Goal: Transaction & Acquisition: Obtain resource

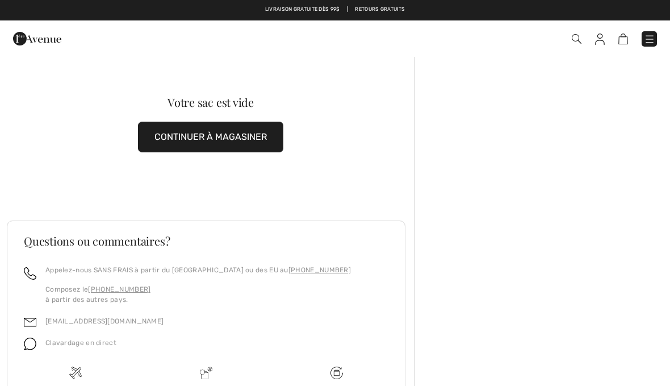
click at [647, 44] on img at bounding box center [649, 39] width 11 height 11
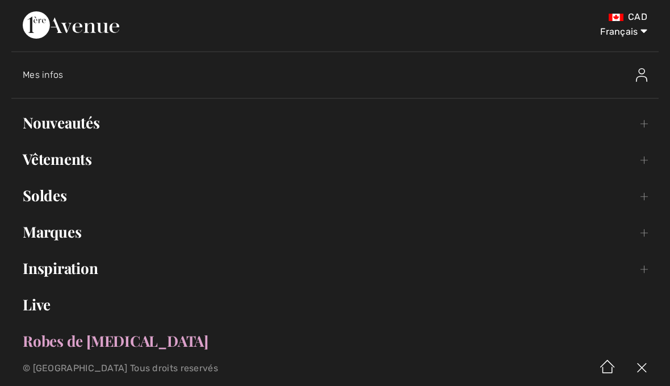
click at [68, 76] on div "Mes infos" at bounding box center [261, 74] width 477 height 11
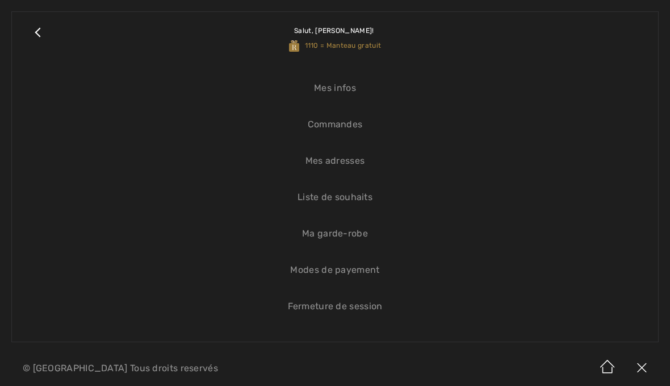
click at [354, 127] on link "Commandes" at bounding box center [334, 124] width 623 height 25
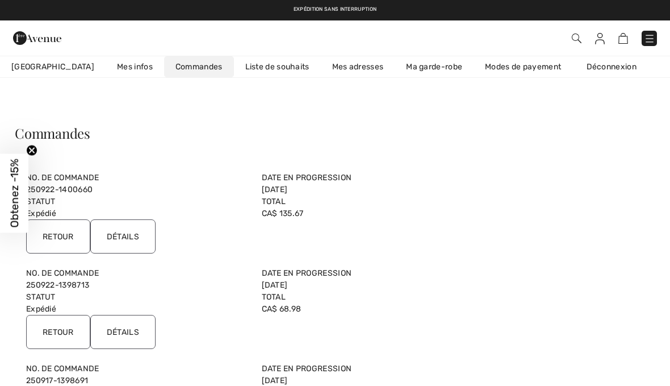
click at [129, 238] on input "Détails" at bounding box center [122, 236] width 65 height 34
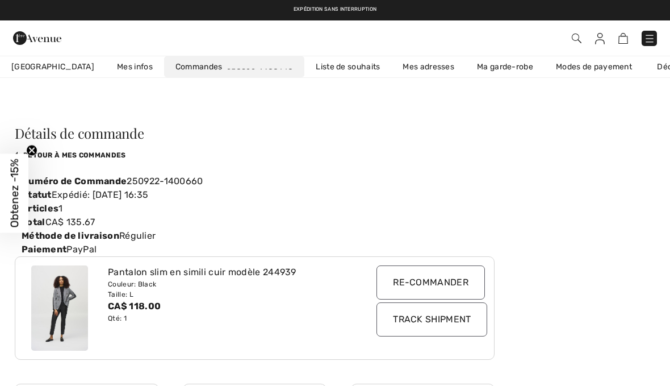
scroll to position [0, 31]
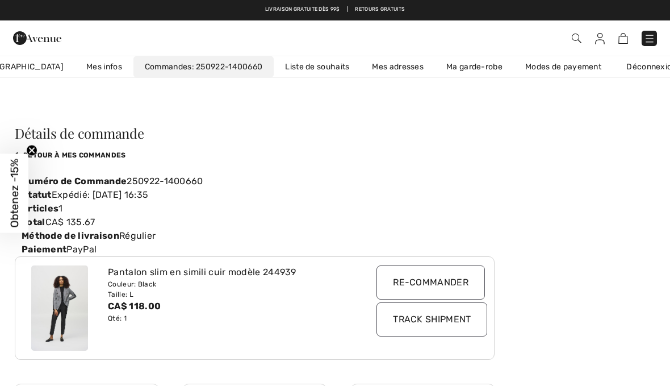
click at [466, 320] on input "Track Shipment" at bounding box center [431, 319] width 111 height 34
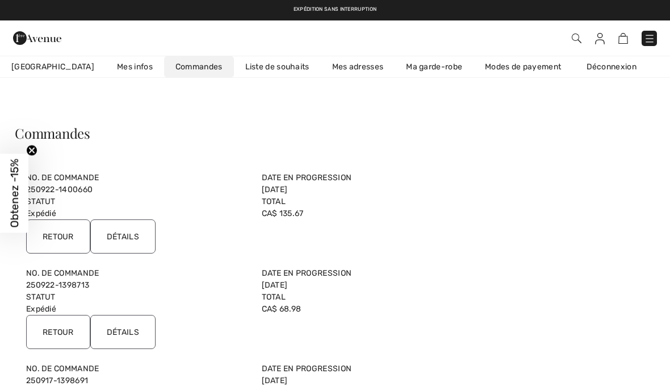
click at [64, 330] on input "Retour" at bounding box center [58, 332] width 64 height 34
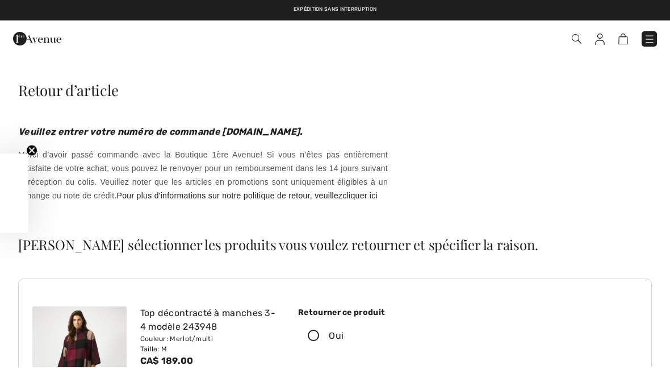
checkbox input "true"
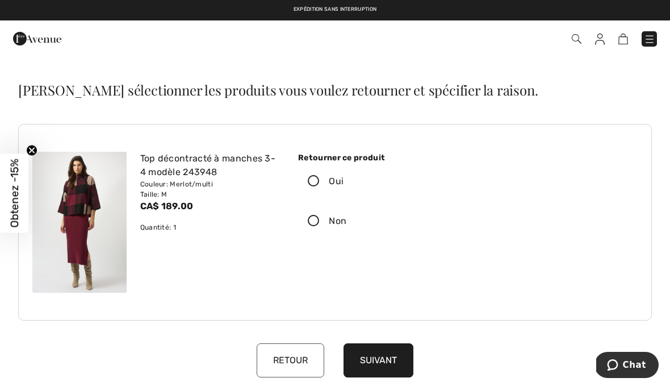
click at [320, 175] on icon at bounding box center [314, 181] width 30 height 12
click at [344, 175] on input "Oui" at bounding box center [347, 181] width 7 height 34
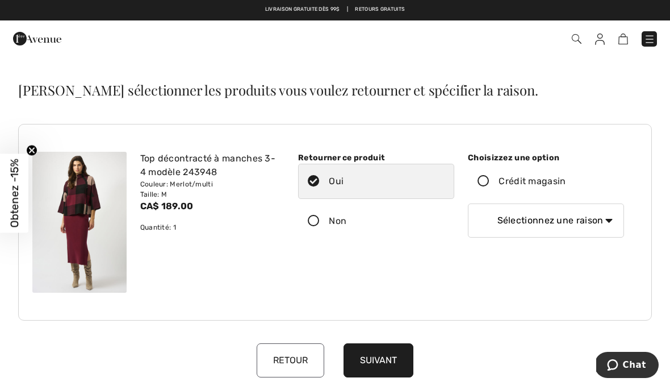
click at [487, 177] on icon at bounding box center [483, 181] width 30 height 12
click at [566, 177] on input "Crédit magasin" at bounding box center [569, 181] width 7 height 34
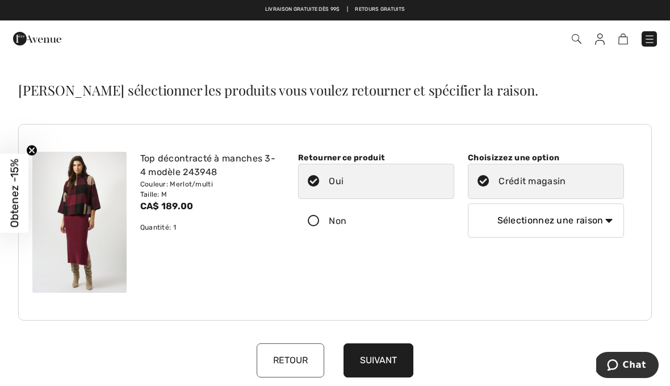
click at [608, 216] on select "Sélectionnez une raison Mauvaise taille/article reçu Ma commande est arrivée tr…" at bounding box center [546, 220] width 156 height 34
select select "1"
click at [610, 220] on select "Sélectionnez une raison Mauvaise taille/article reçu Ma commande est arrivée tr…" at bounding box center [546, 220] width 156 height 34
click at [392, 360] on button "Suivant" at bounding box center [379, 360] width 70 height 34
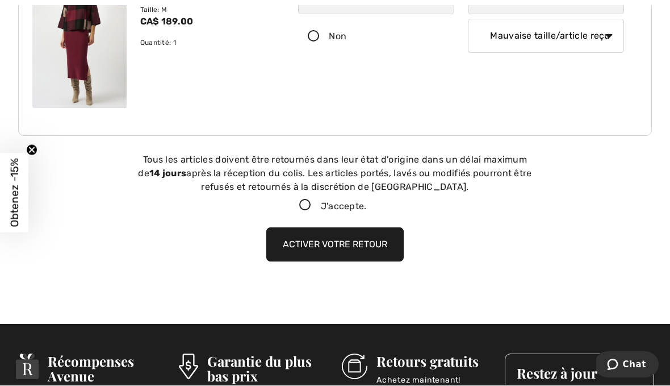
scroll to position [269, 0]
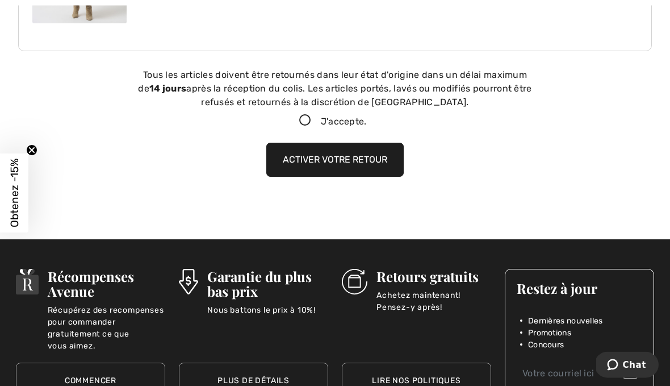
click at [305, 124] on icon at bounding box center [305, 121] width 30 height 12
click at [367, 124] on input "J'accepte." at bounding box center [370, 121] width 7 height 7
checkbox input "true"
click at [378, 164] on button "Activer votre retour" at bounding box center [334, 160] width 137 height 34
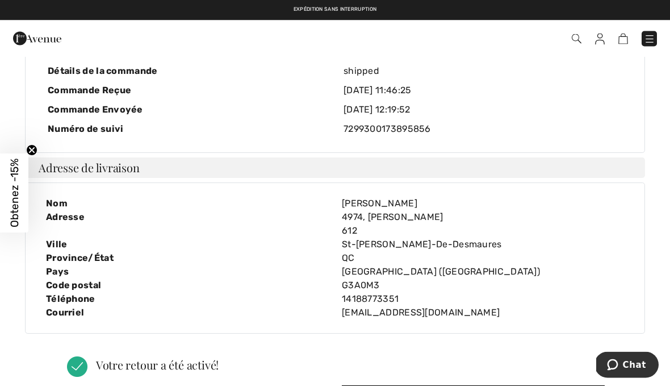
scroll to position [43, 0]
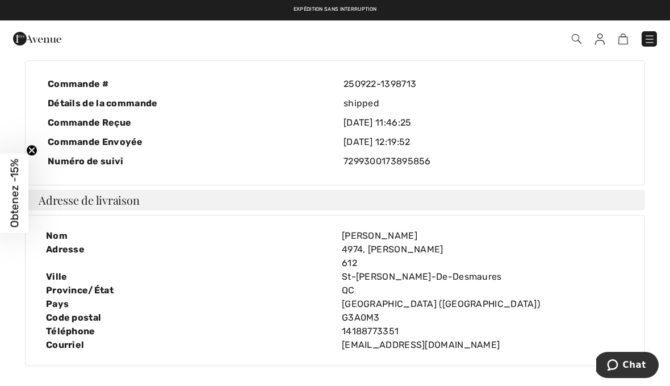
click at [644, 43] on img at bounding box center [649, 39] width 11 height 11
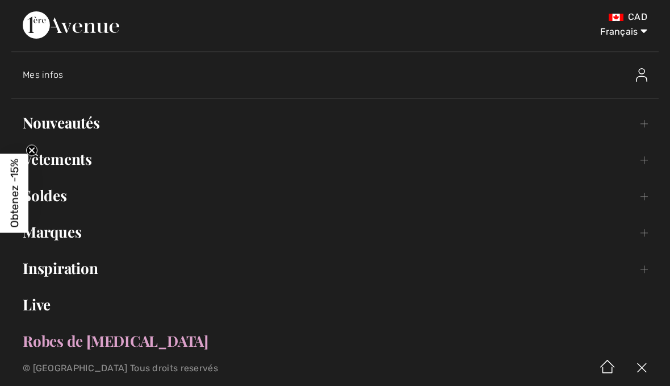
click at [90, 158] on link "Vêtements Toggle submenu" at bounding box center [334, 159] width 647 height 25
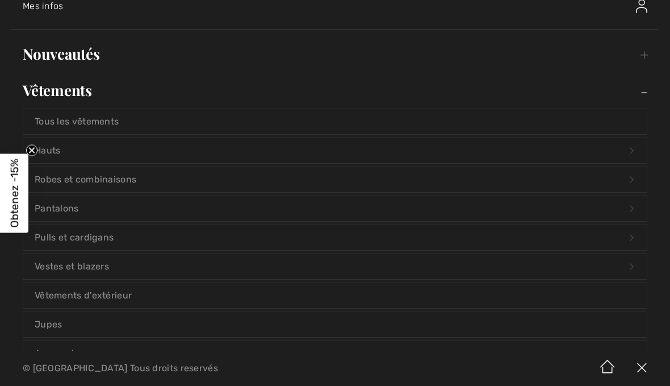
scroll to position [86, 0]
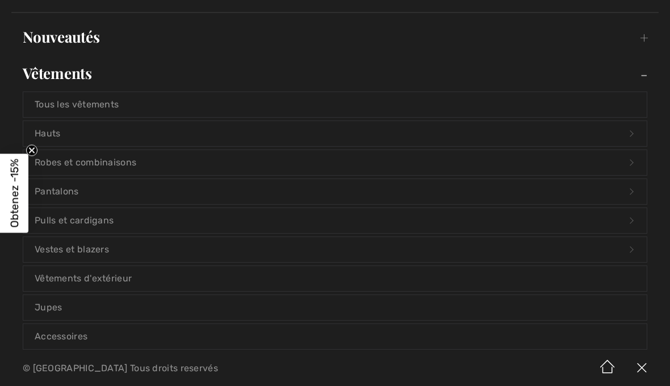
click at [108, 247] on link "Vestes et blazers Open submenu" at bounding box center [334, 249] width 623 height 25
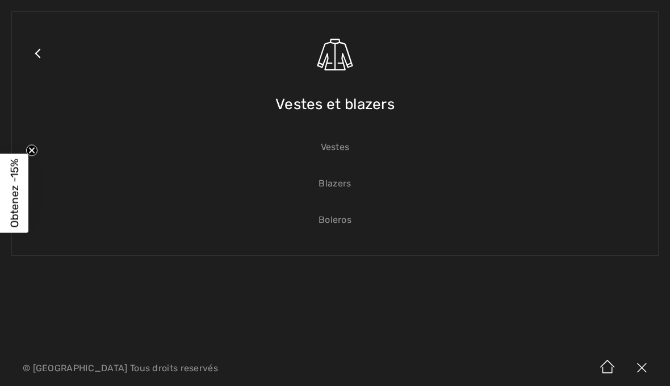
click at [338, 147] on link "Vestes" at bounding box center [334, 147] width 623 height 25
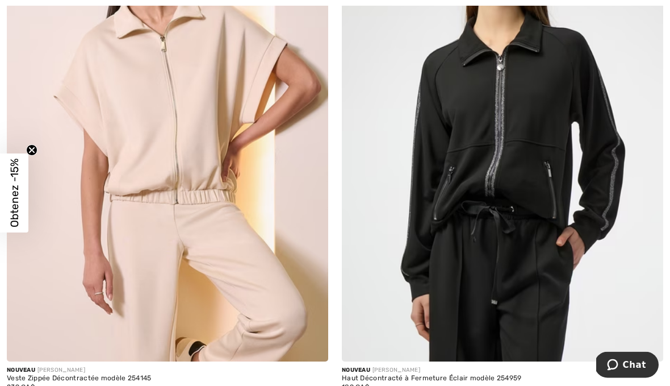
scroll to position [1317, 0]
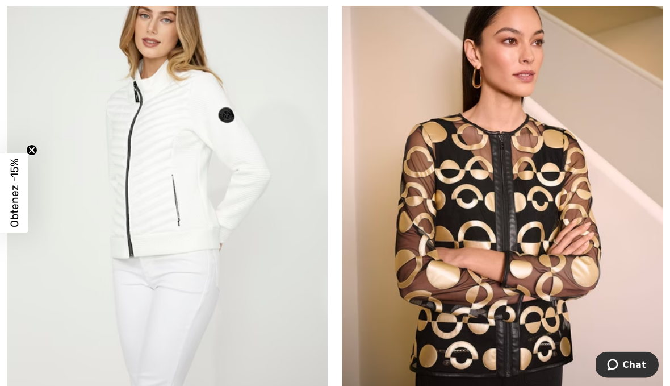
scroll to position [8410, 0]
click at [529, 317] on img at bounding box center [502, 197] width 321 height 482
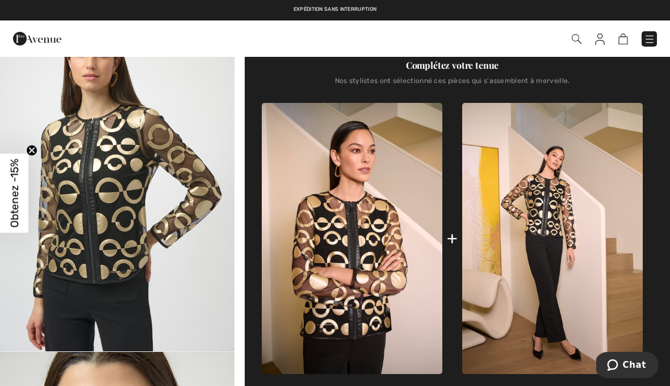
scroll to position [408, 0]
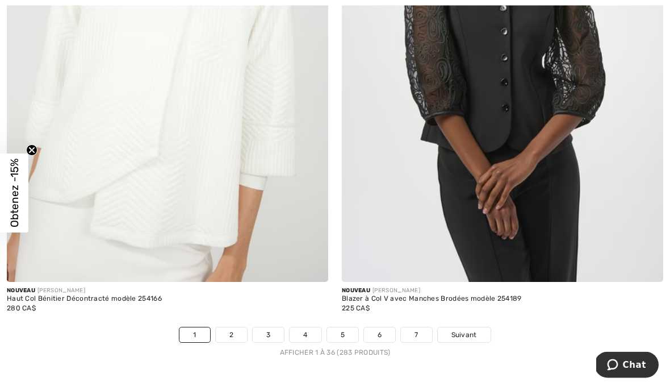
scroll to position [9620, 0]
click at [238, 327] on link "2" at bounding box center [231, 334] width 31 height 15
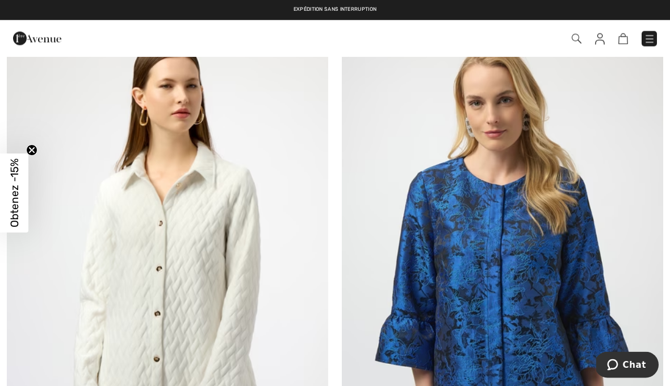
scroll to position [187, 0]
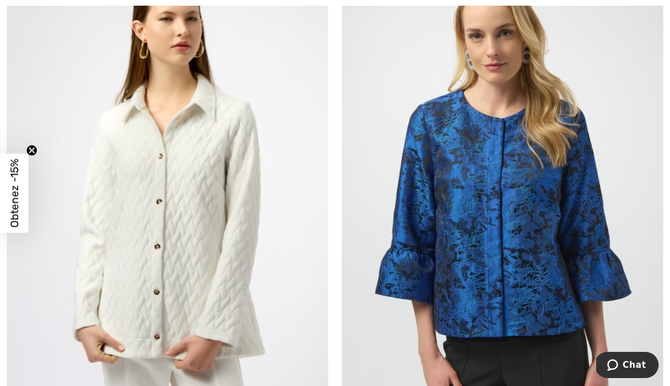
click at [206, 265] on img at bounding box center [167, 196] width 321 height 482
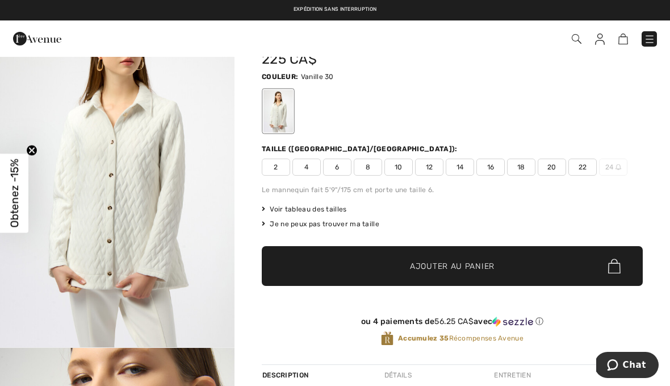
scroll to position [61, 0]
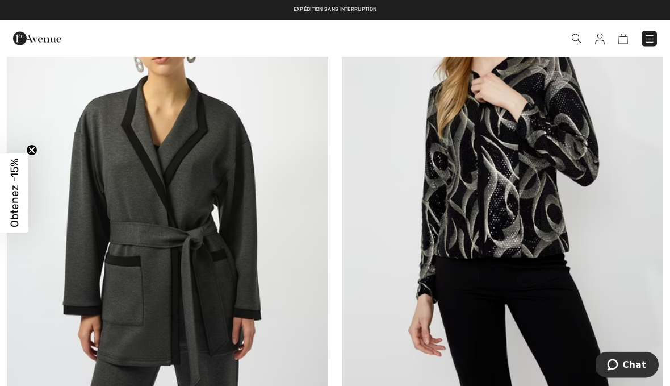
scroll to position [742, 0]
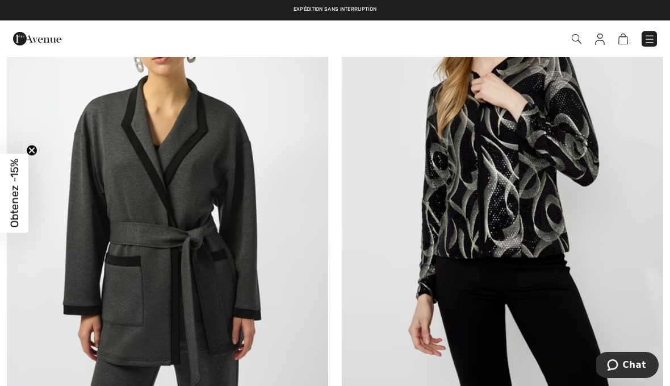
click at [207, 253] on img at bounding box center [167, 168] width 321 height 482
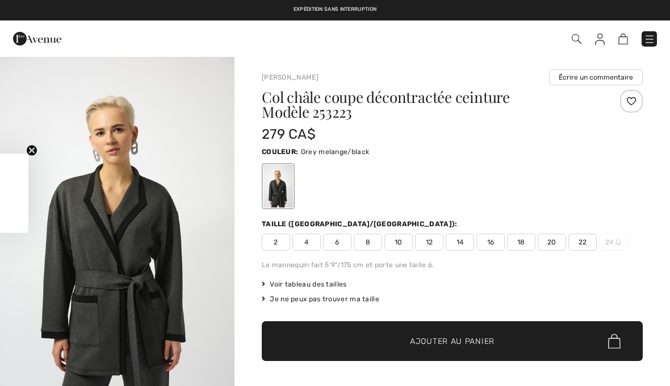
checkbox input "true"
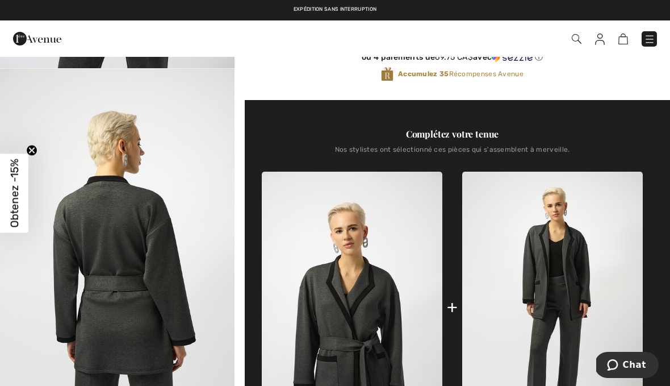
scroll to position [338, 0]
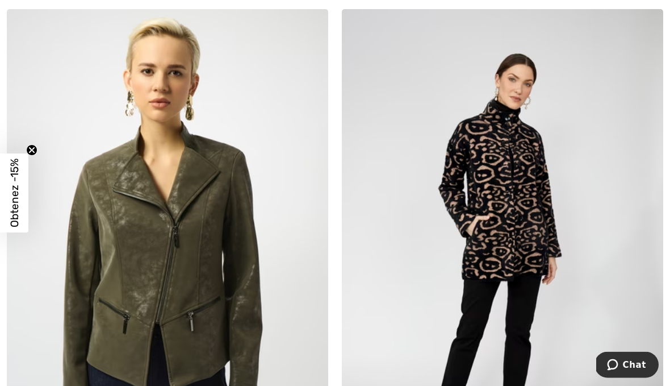
scroll to position [1187, 0]
click at [524, 236] on img at bounding box center [502, 250] width 321 height 482
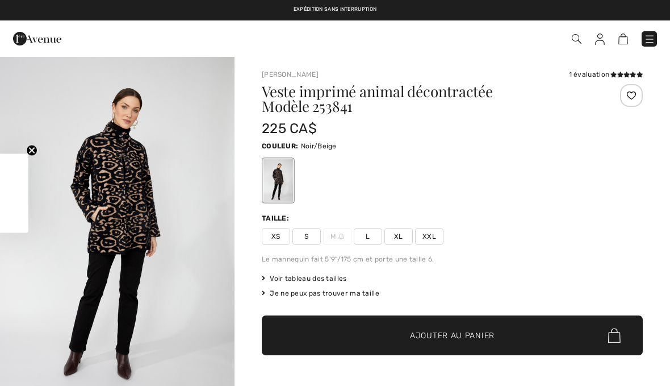
checkbox input "true"
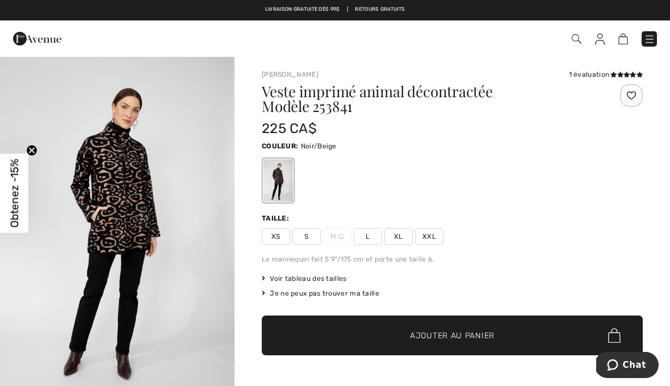
click at [576, 312] on div "Veste imprimé animal décontractée Modèle 253841 225 CA$ Couleur: Noir/Beige Tai…" at bounding box center [452, 258] width 381 height 349
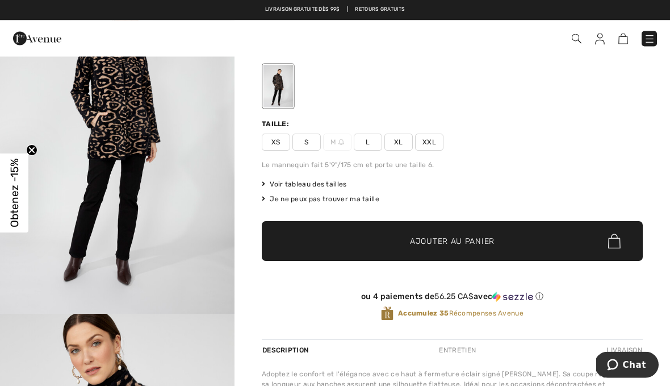
scroll to position [89, 0]
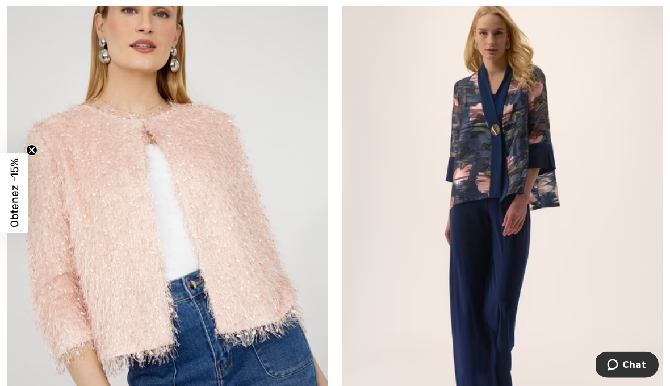
scroll to position [6123, 0]
click at [258, 269] on img at bounding box center [167, 216] width 321 height 482
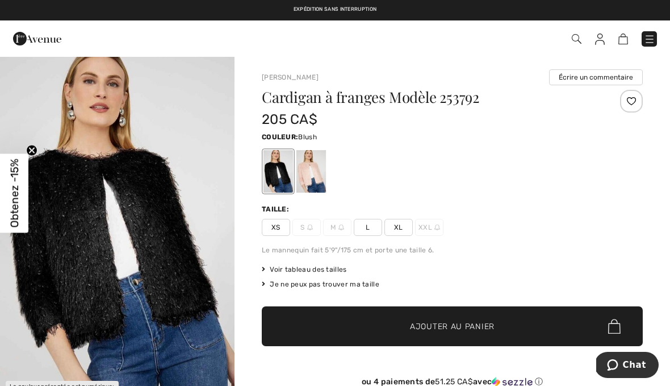
click at [317, 175] on div at bounding box center [311, 171] width 30 height 43
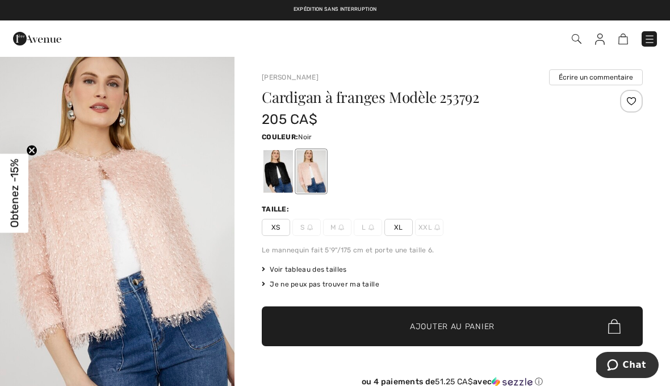
click at [275, 172] on div at bounding box center [278, 171] width 30 height 43
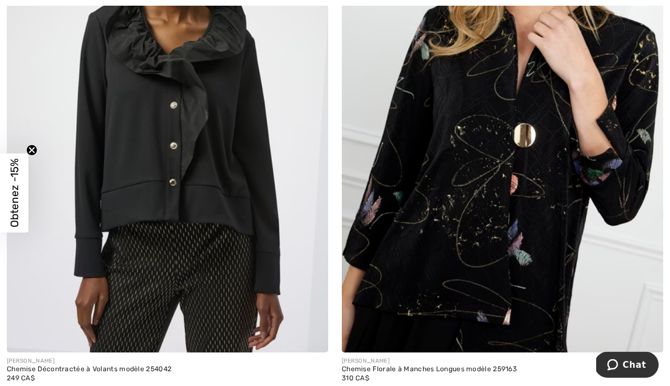
scroll to position [7951, 0]
click at [528, 261] on img at bounding box center [502, 111] width 321 height 482
click at [534, 201] on img at bounding box center [502, 111] width 321 height 482
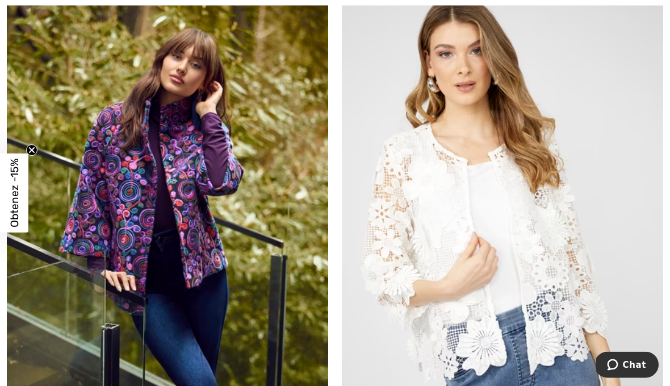
scroll to position [8896, 0]
click at [193, 203] on img at bounding box center [167, 219] width 321 height 482
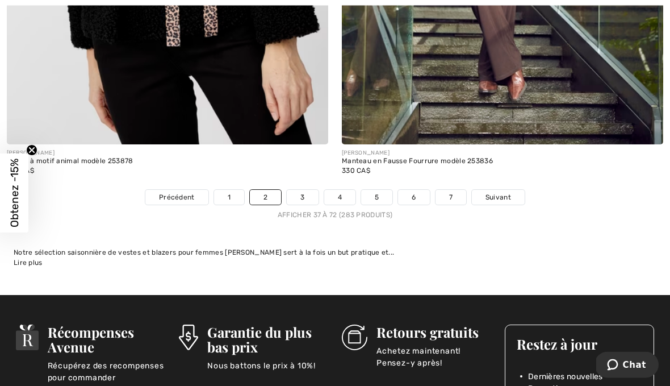
scroll to position [9760, 0]
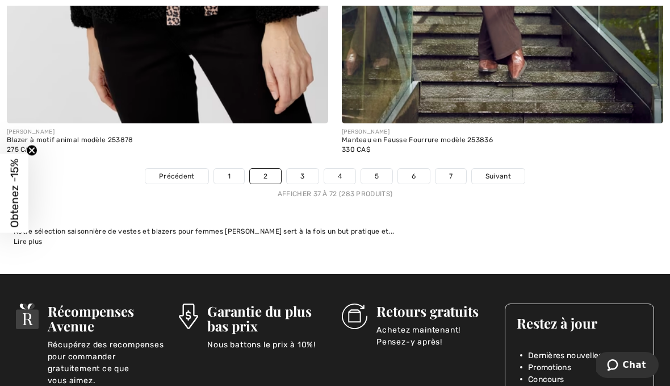
click at [300, 169] on link "3" at bounding box center [302, 176] width 31 height 15
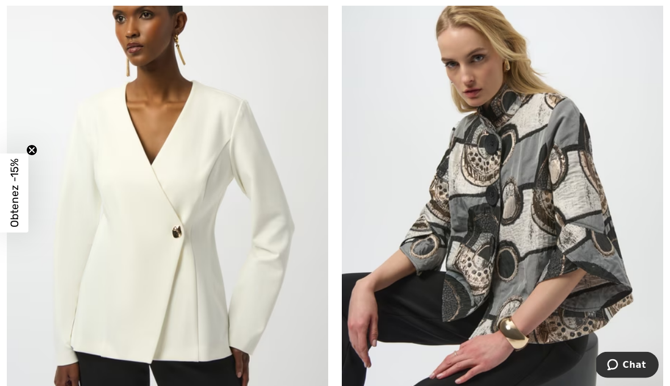
scroll to position [1283, 0]
click at [562, 266] on img at bounding box center [502, 191] width 321 height 482
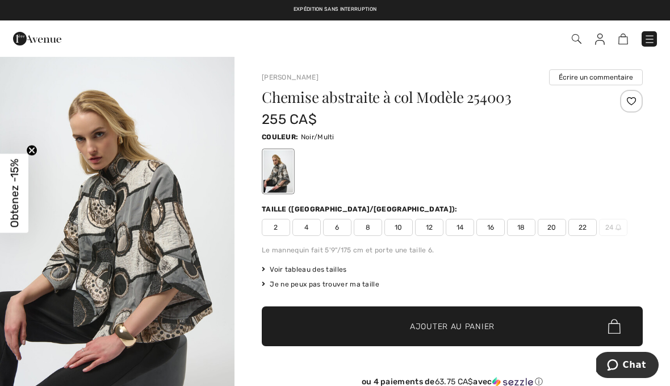
click at [592, 288] on div "Je ne peux pas trouver ma taille" at bounding box center [452, 284] width 381 height 10
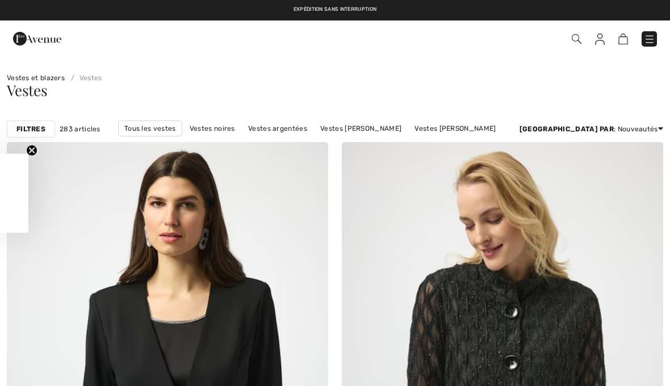
checkbox input "true"
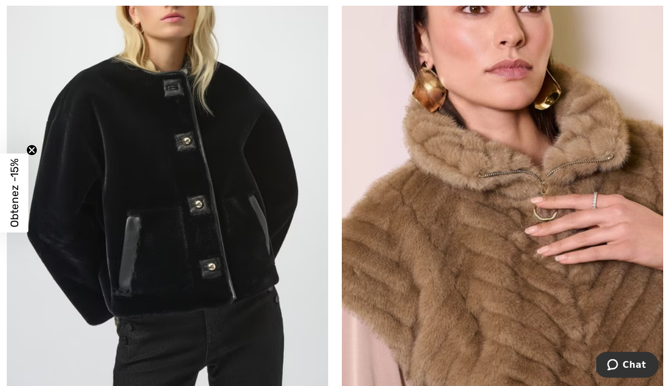
scroll to position [2899, 0]
click at [585, 321] on img at bounding box center [502, 156] width 321 height 482
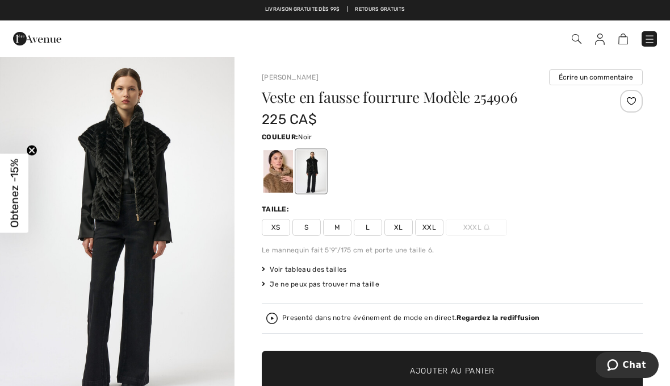
click at [596, 262] on div "Veste en fausse fourrure Modèle 254906 225 CA$ Couleur: Noir [GEOGRAPHIC_DATA]:…" at bounding box center [452, 279] width 381 height 379
